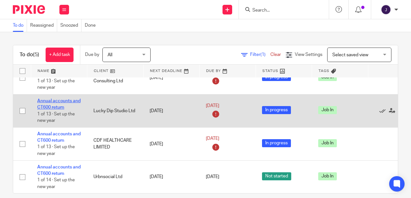
scroll to position [8, 0]
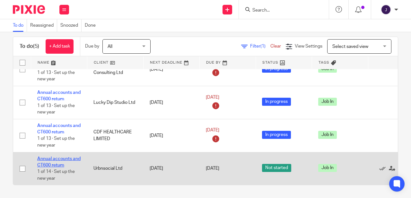
click at [62, 156] on link "Annual accounts and CT600 return" at bounding box center [58, 161] width 43 height 11
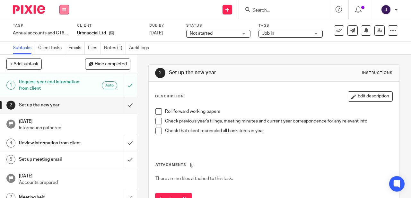
click at [63, 8] on icon at bounding box center [64, 10] width 4 height 4
click at [66, 31] on link "Work" at bounding box center [61, 30] width 11 height 4
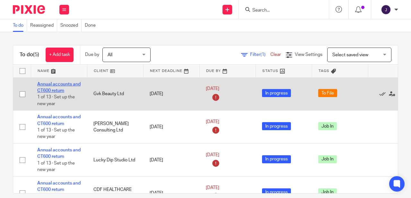
click at [48, 83] on link "Annual accounts and CT600 return" at bounding box center [58, 87] width 43 height 11
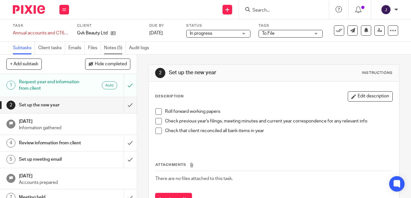
click at [113, 47] on link "Notes (5)" at bounding box center [115, 48] width 22 height 13
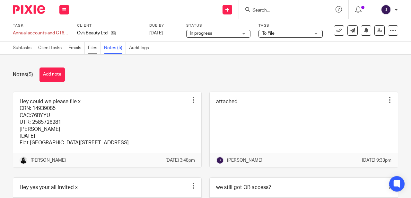
click at [93, 47] on link "Files" at bounding box center [94, 48] width 13 height 13
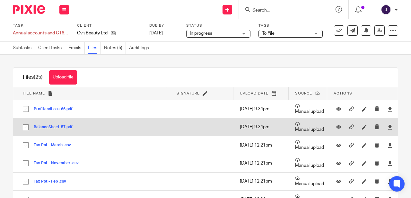
click at [54, 128] on button "BalanceSheet-57.pdf" at bounding box center [56, 127] width 44 height 4
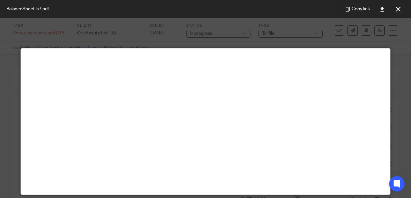
click at [407, 12] on div "Copy link" at bounding box center [373, 9] width 75 height 18
drag, startPoint x: 398, startPoint y: 10, endPoint x: 305, endPoint y: 35, distance: 95.9
click at [398, 10] on icon at bounding box center [398, 9] width 5 height 5
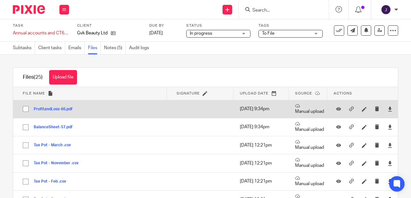
click at [47, 111] on button "ProfitandLoss-66.pdf" at bounding box center [56, 109] width 44 height 4
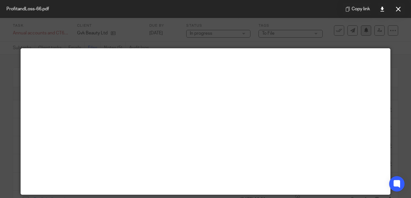
drag, startPoint x: 395, startPoint y: 12, endPoint x: 365, endPoint y: 26, distance: 34.0
click at [396, 12] on button at bounding box center [398, 9] width 13 height 13
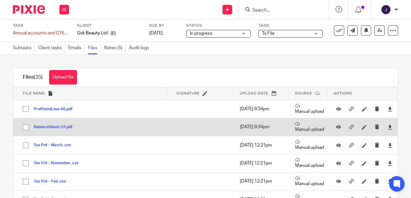
click at [57, 127] on button "BalanceSheet-57.pdf" at bounding box center [56, 127] width 44 height 4
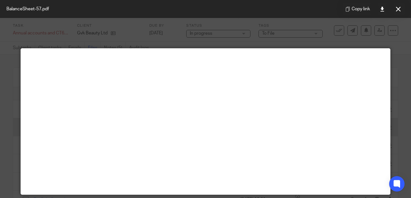
scroll to position [1, 0]
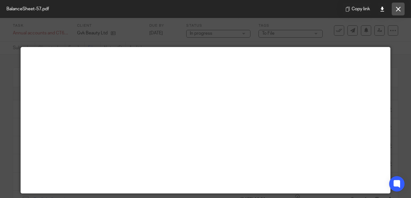
click at [397, 9] on icon at bounding box center [398, 9] width 5 height 5
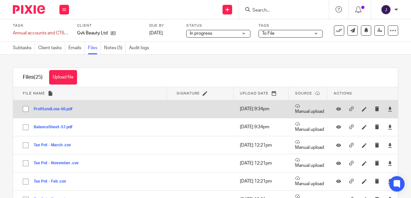
click at [59, 110] on button "ProfitandLoss-66.pdf" at bounding box center [56, 109] width 44 height 4
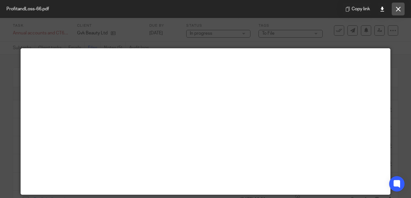
click at [398, 9] on icon at bounding box center [398, 9] width 5 height 5
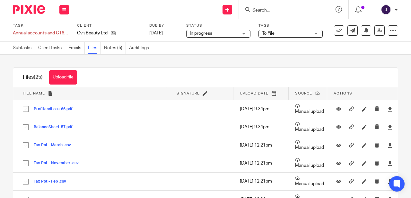
click at [60, 78] on button "Upload file" at bounding box center [63, 77] width 28 height 14
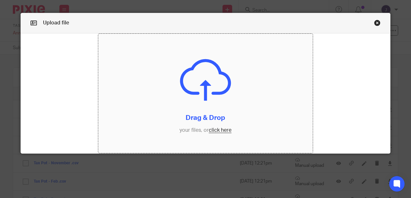
click at [221, 132] on input "file" at bounding box center [205, 93] width 215 height 119
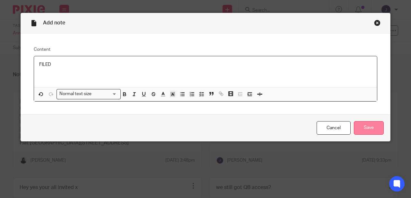
click at [358, 127] on input "Save" at bounding box center [369, 128] width 30 height 14
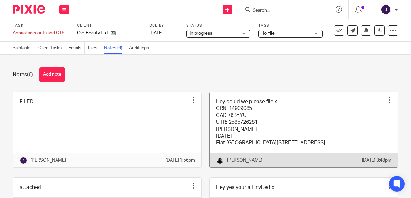
click at [225, 114] on link at bounding box center [304, 129] width 188 height 75
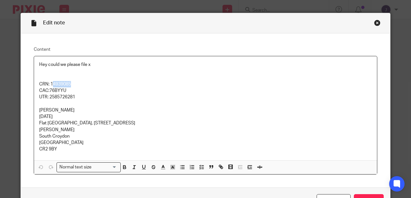
drag, startPoint x: 49, startPoint y: 83, endPoint x: 72, endPoint y: 84, distance: 22.2
click at [72, 84] on p "CRN: 14939085" at bounding box center [205, 84] width 332 height 6
drag, startPoint x: 48, startPoint y: 83, endPoint x: 73, endPoint y: 83, distance: 25.0
click at [75, 83] on p "CRN: 14939085" at bounding box center [205, 84] width 332 height 6
copy p "14939085"
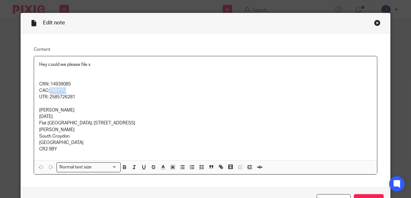
drag, startPoint x: 47, startPoint y: 90, endPoint x: 68, endPoint y: 89, distance: 20.2
click at [68, 89] on p "CAC:76BYYU" at bounding box center [205, 90] width 332 height 6
copy p "76BYYU"
click at [374, 23] on div "Close this dialog window" at bounding box center [377, 23] width 6 height 6
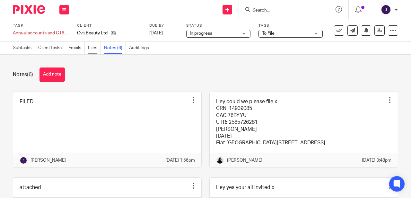
click at [92, 50] on link "Files" at bounding box center [94, 48] width 13 height 13
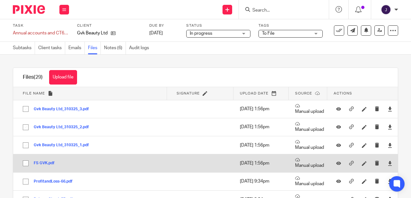
scroll to position [8, 0]
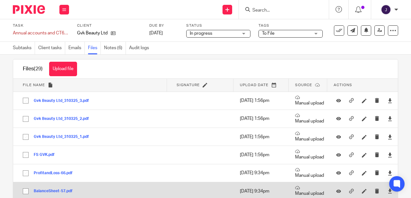
click at [49, 192] on button "BalanceSheet-57.pdf" at bounding box center [56, 191] width 44 height 4
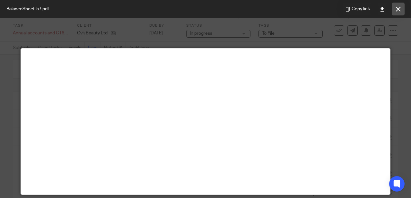
click at [397, 13] on button at bounding box center [398, 9] width 13 height 13
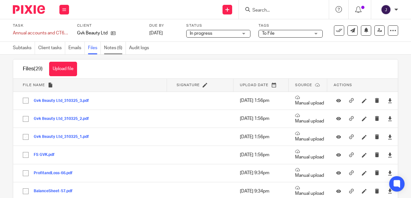
click at [114, 47] on link "Notes (6)" at bounding box center [115, 48] width 22 height 13
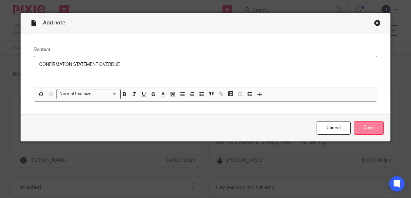
click at [362, 133] on input "Save" at bounding box center [369, 128] width 30 height 14
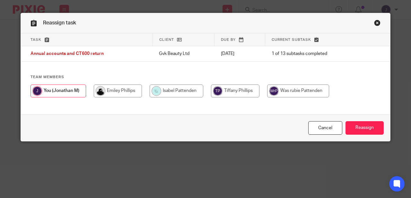
drag, startPoint x: 116, startPoint y: 92, endPoint x: 120, endPoint y: 93, distance: 3.5
click at [116, 92] on input "radio" at bounding box center [118, 90] width 48 height 13
radio input "true"
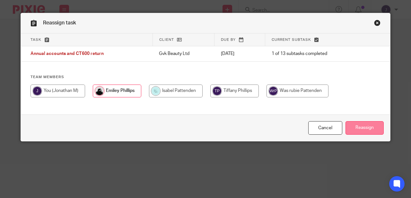
click at [366, 127] on input "Reassign" at bounding box center [364, 128] width 38 height 14
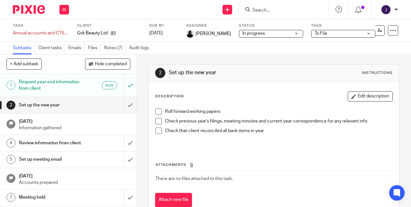
click at [59, 8] on div "Work Email Clients Team Reports Settings" at bounding box center [64, 9] width 22 height 19
click at [61, 31] on link "Work" at bounding box center [61, 30] width 11 height 4
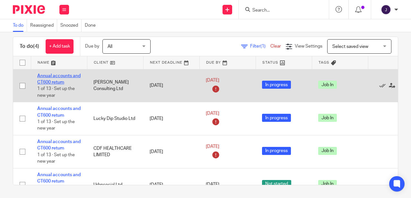
click at [53, 77] on link "Annual accounts and CT600 return" at bounding box center [58, 78] width 43 height 11
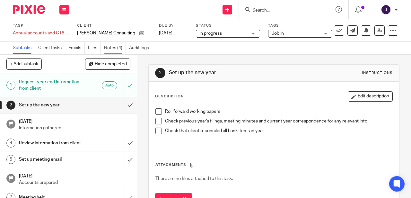
click at [110, 47] on link "Notes (4)" at bounding box center [115, 48] width 22 height 13
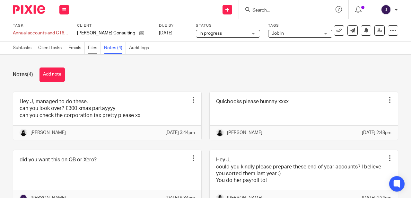
click at [90, 47] on link "Files" at bounding box center [94, 48] width 13 height 13
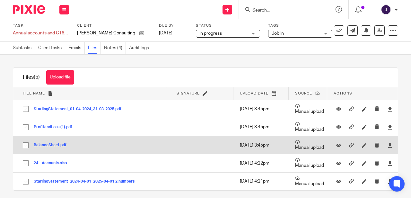
click at [49, 145] on button "BalanceSheet.pdf" at bounding box center [53, 145] width 38 height 4
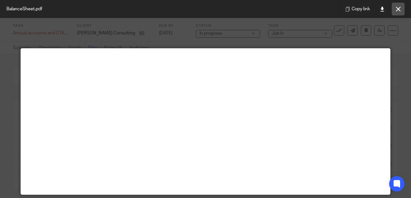
click at [399, 10] on icon at bounding box center [398, 9] width 5 height 5
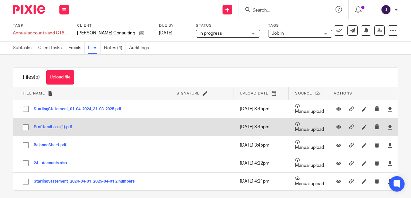
click at [48, 126] on button "ProfitandLoss (1).pdf" at bounding box center [55, 127] width 43 height 4
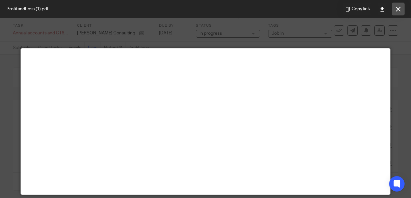
click at [397, 8] on icon at bounding box center [398, 9] width 5 height 5
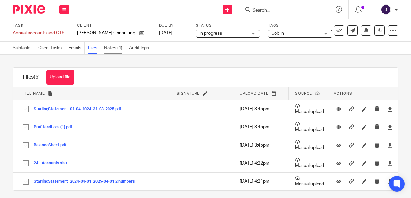
click at [116, 50] on link "Notes (4)" at bounding box center [115, 48] width 22 height 13
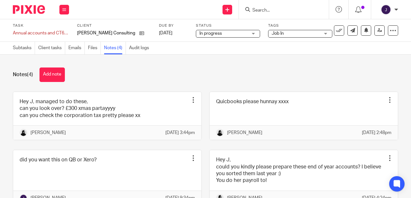
click at [88, 48] on ul "Subtasks Client tasks Emails Files Notes (4) Audit logs" at bounding box center [84, 48] width 142 height 13
click at [90, 48] on link "Files" at bounding box center [94, 48] width 13 height 13
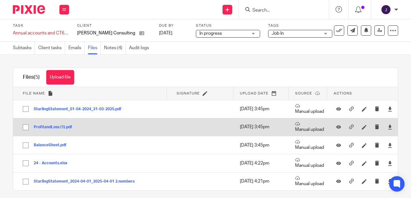
click at [51, 127] on button "ProfitandLoss (1).pdf" at bounding box center [55, 127] width 43 height 4
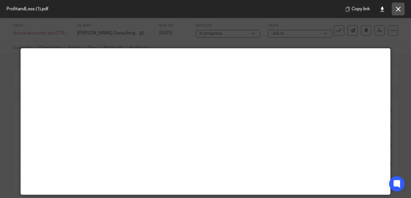
click at [395, 11] on button at bounding box center [398, 9] width 13 height 13
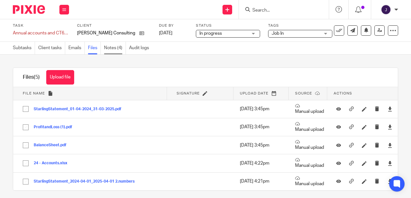
click at [113, 49] on link "Notes (4)" at bounding box center [115, 48] width 22 height 13
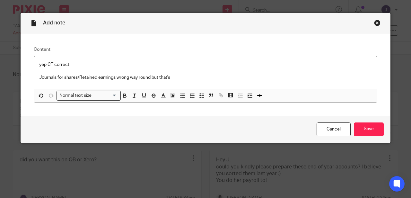
drag, startPoint x: 93, startPoint y: 85, endPoint x: 215, endPoint y: 0, distance: 148.5
click at [215, 0] on div "Add note Content yep CT correct Journals for shares/Retained earnings wrong way…" at bounding box center [205, 99] width 411 height 198
click at [176, 78] on p "Journals for shares/Retained earnings wrong way round but that's" at bounding box center [205, 77] width 332 height 6
click at [366, 131] on input "Save" at bounding box center [369, 129] width 30 height 14
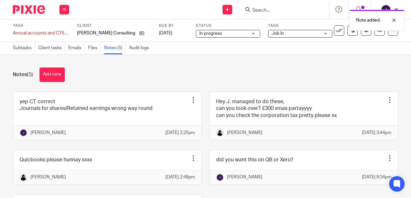
click at [376, 36] on div "Task Annual accounts and CT600 return Save Annual accounts and CT600 return 1 /…" at bounding box center [205, 30] width 385 height 14
click at [374, 34] on link at bounding box center [379, 30] width 10 height 10
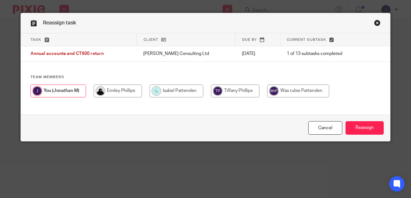
click at [100, 86] on input "radio" at bounding box center [118, 90] width 48 height 13
radio input "true"
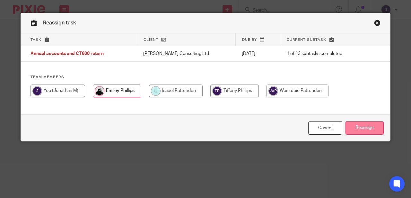
click at [356, 127] on input "Reassign" at bounding box center [364, 128] width 38 height 14
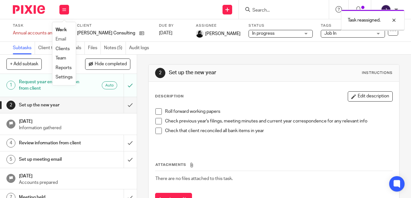
click at [66, 32] on link "Work" at bounding box center [61, 30] width 11 height 4
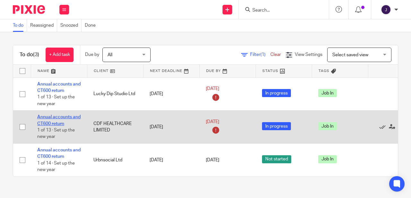
click at [54, 117] on link "Annual accounts and CT600 return" at bounding box center [58, 120] width 43 height 11
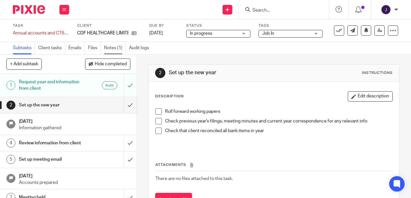
click at [110, 48] on link "Notes (1)" at bounding box center [115, 48] width 22 height 13
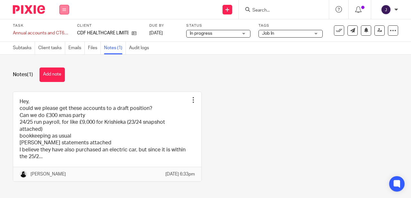
click at [68, 9] on button at bounding box center [64, 10] width 10 height 10
click at [65, 29] on link "Work" at bounding box center [61, 30] width 11 height 4
